Goal: Task Accomplishment & Management: Manage account settings

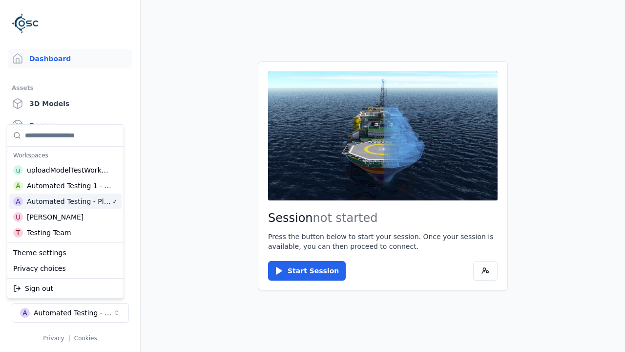
click at [126, 21] on html "Support Dashboard Assets 3D Models Scenes Datasets Recordings Support Documenta…" at bounding box center [312, 176] width 625 height 352
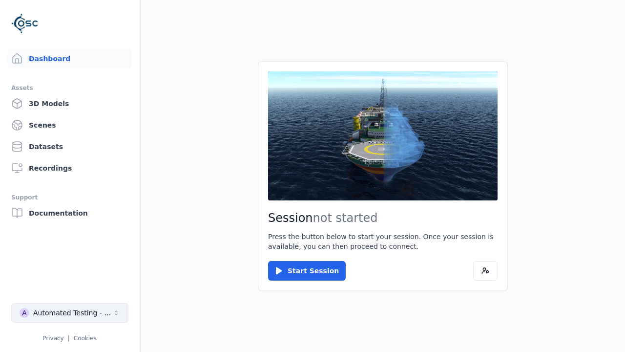
click at [70, 313] on div "Automated Testing - Playwright" at bounding box center [72, 313] width 79 height 10
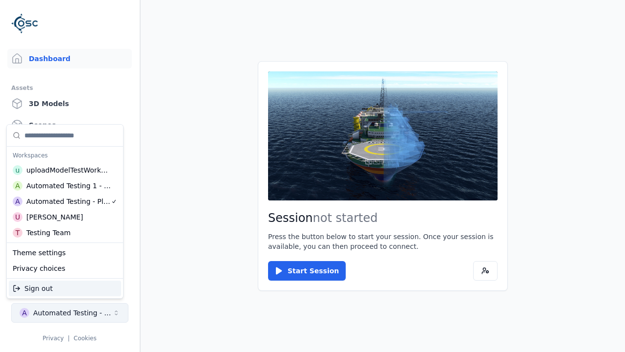
click at [126, 21] on html "Support Dashboard Assets 3D Models Scenes Datasets Recordings Support Documenta…" at bounding box center [312, 176] width 625 height 352
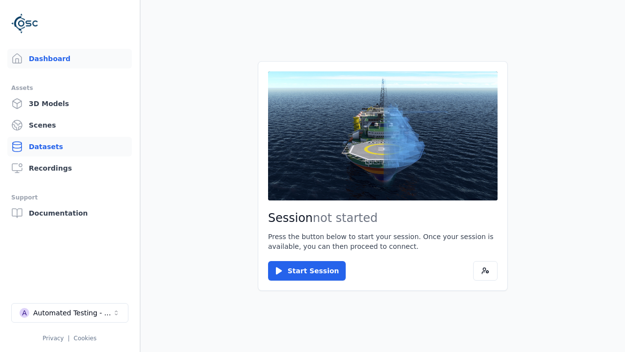
click at [69, 147] on link "Datasets" at bounding box center [69, 147] width 125 height 20
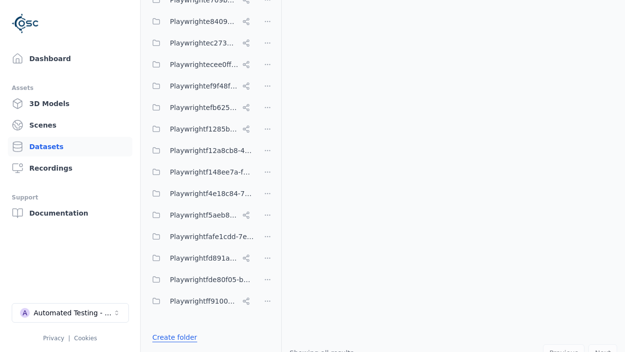
click at [172, 337] on link "Create folder" at bounding box center [174, 337] width 45 height 10
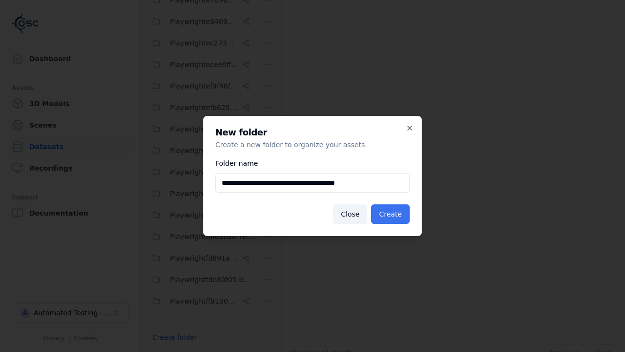
type input "**********"
click at [392, 214] on button "Create" at bounding box center [390, 214] width 39 height 20
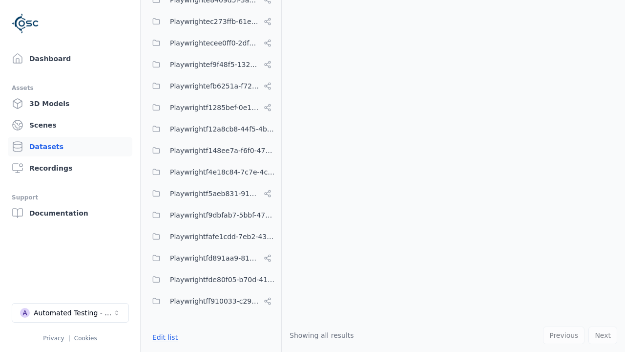
click at [163, 337] on button "Edit list" at bounding box center [165, 337] width 37 height 18
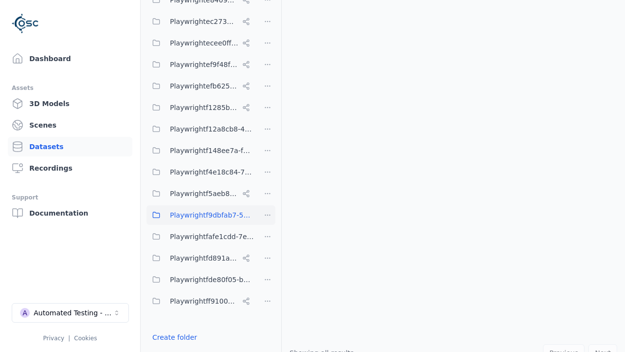
click at [268, 215] on html "Support Dashboard Assets 3D Models Scenes Datasets Recordings Support Documenta…" at bounding box center [312, 176] width 625 height 352
click at [267, 250] on div "Rename" at bounding box center [270, 251] width 65 height 16
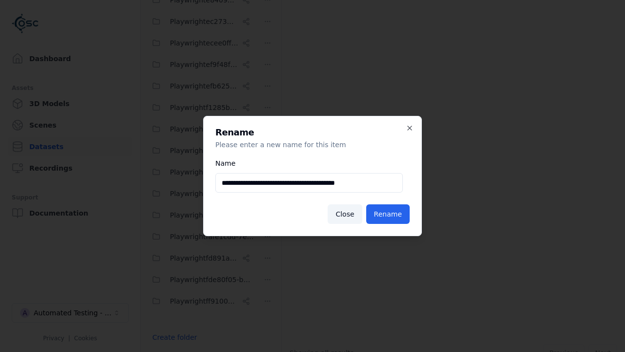
click at [309, 183] on input "**********" at bounding box center [309, 183] width 188 height 20
type input "**********"
click at [390, 214] on button "Rename" at bounding box center [387, 214] width 43 height 20
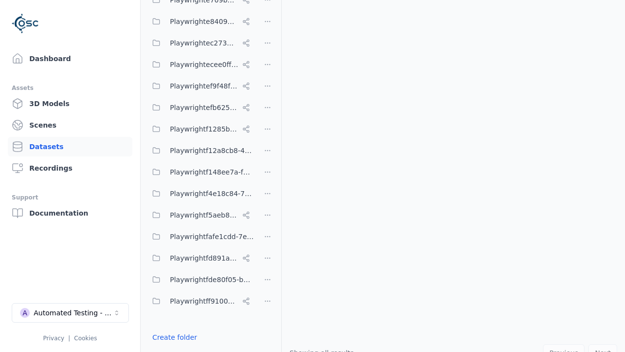
click at [172, 346] on button "Done editing" at bounding box center [175, 355] width 56 height 18
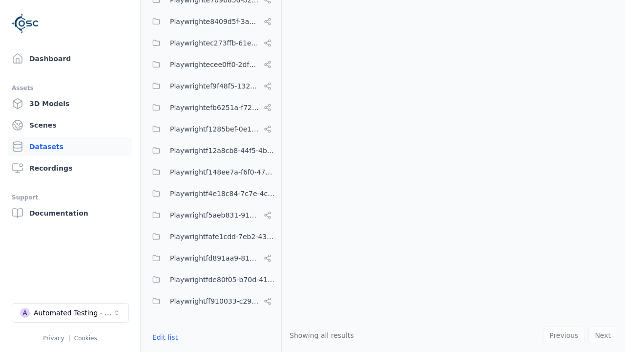
click at [163, 337] on button "Edit list" at bounding box center [165, 337] width 37 height 18
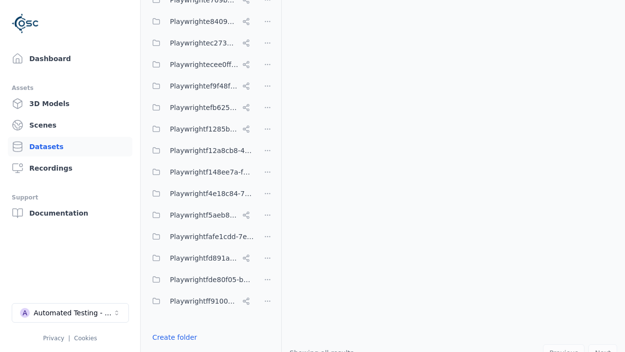
click at [268, 176] on html "Support Dashboard Assets 3D Models Scenes Datasets Recordings Support Documenta…" at bounding box center [312, 176] width 625 height 352
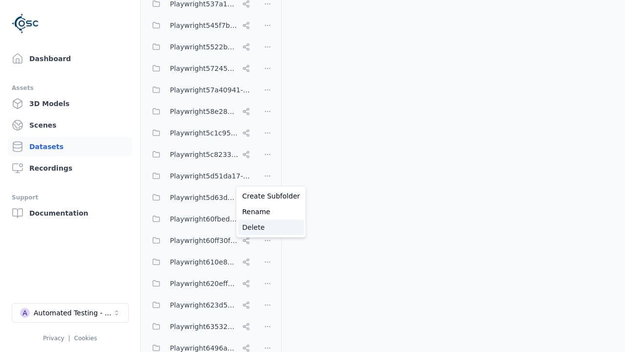
click at [267, 227] on div "Delete" at bounding box center [270, 227] width 65 height 16
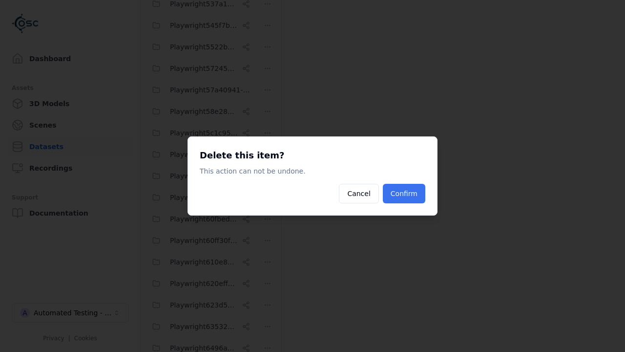
click at [406, 193] on button "Confirm" at bounding box center [404, 194] width 43 height 20
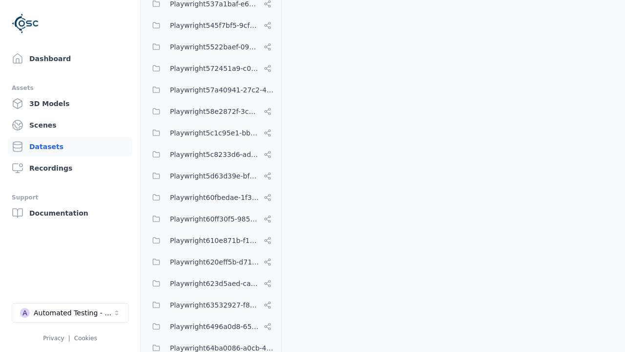
scroll to position [4322, 0]
